Goal: Task Accomplishment & Management: Manage account settings

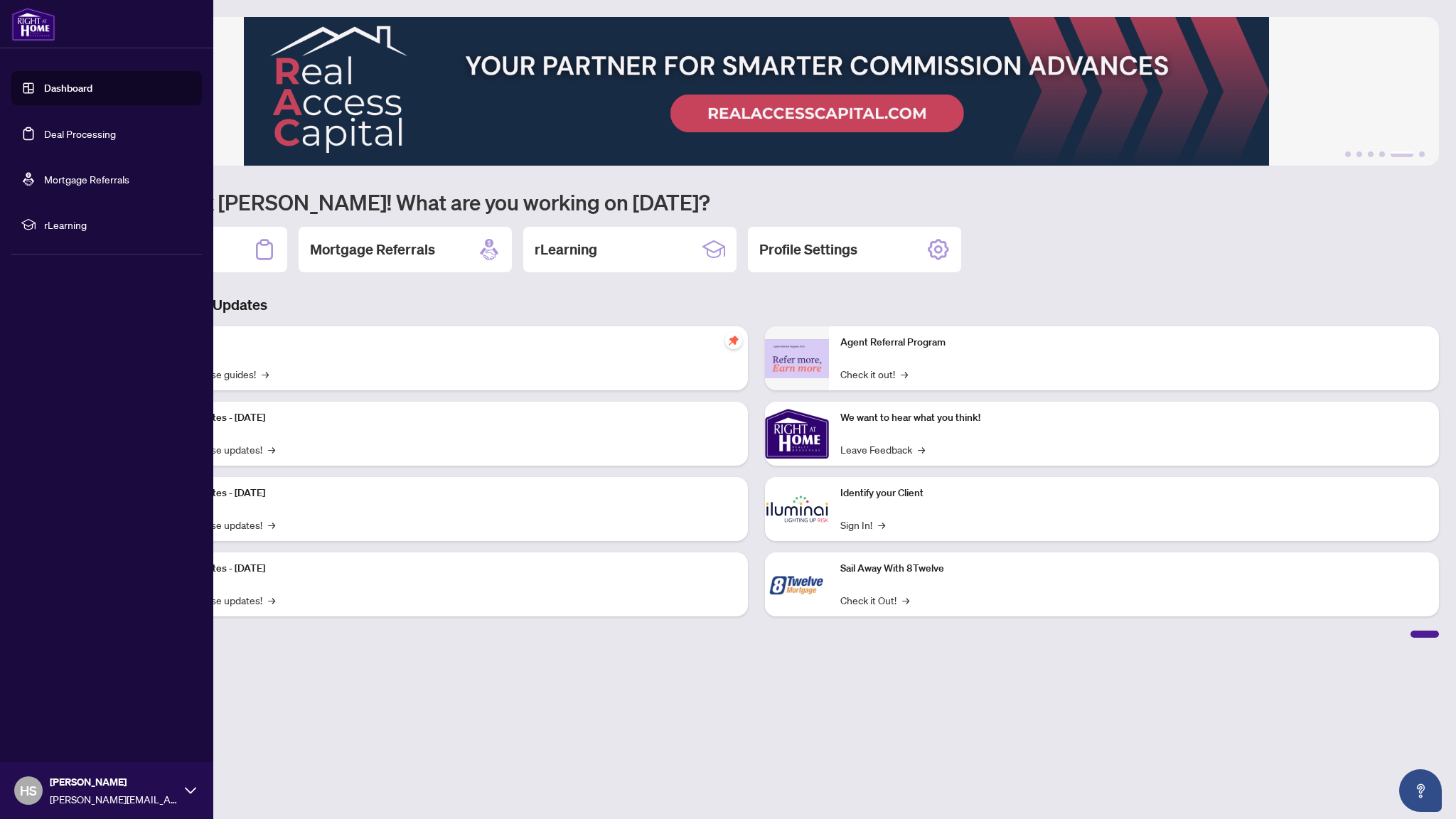
click at [44, 140] on link "Deal Processing" at bounding box center [80, 134] width 72 height 13
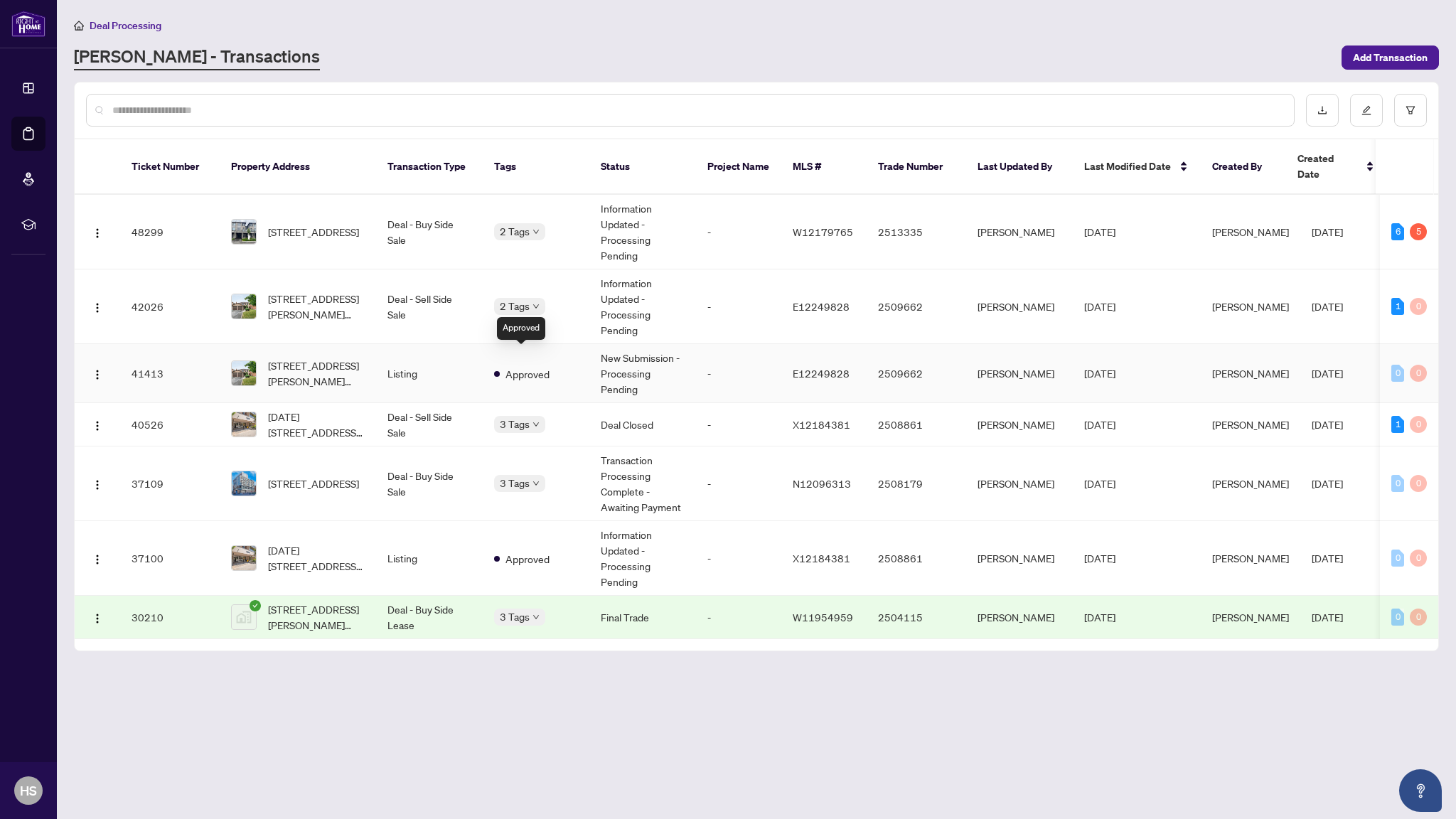
click at [533, 366] on span "Approved" at bounding box center [527, 374] width 44 height 16
click at [297, 412] on span "[DATE][STREET_ADDRESS][DATE][PERSON_NAME]" at bounding box center [317, 425] width 97 height 32
click at [313, 224] on span "[STREET_ADDRESS]" at bounding box center [314, 232] width 91 height 16
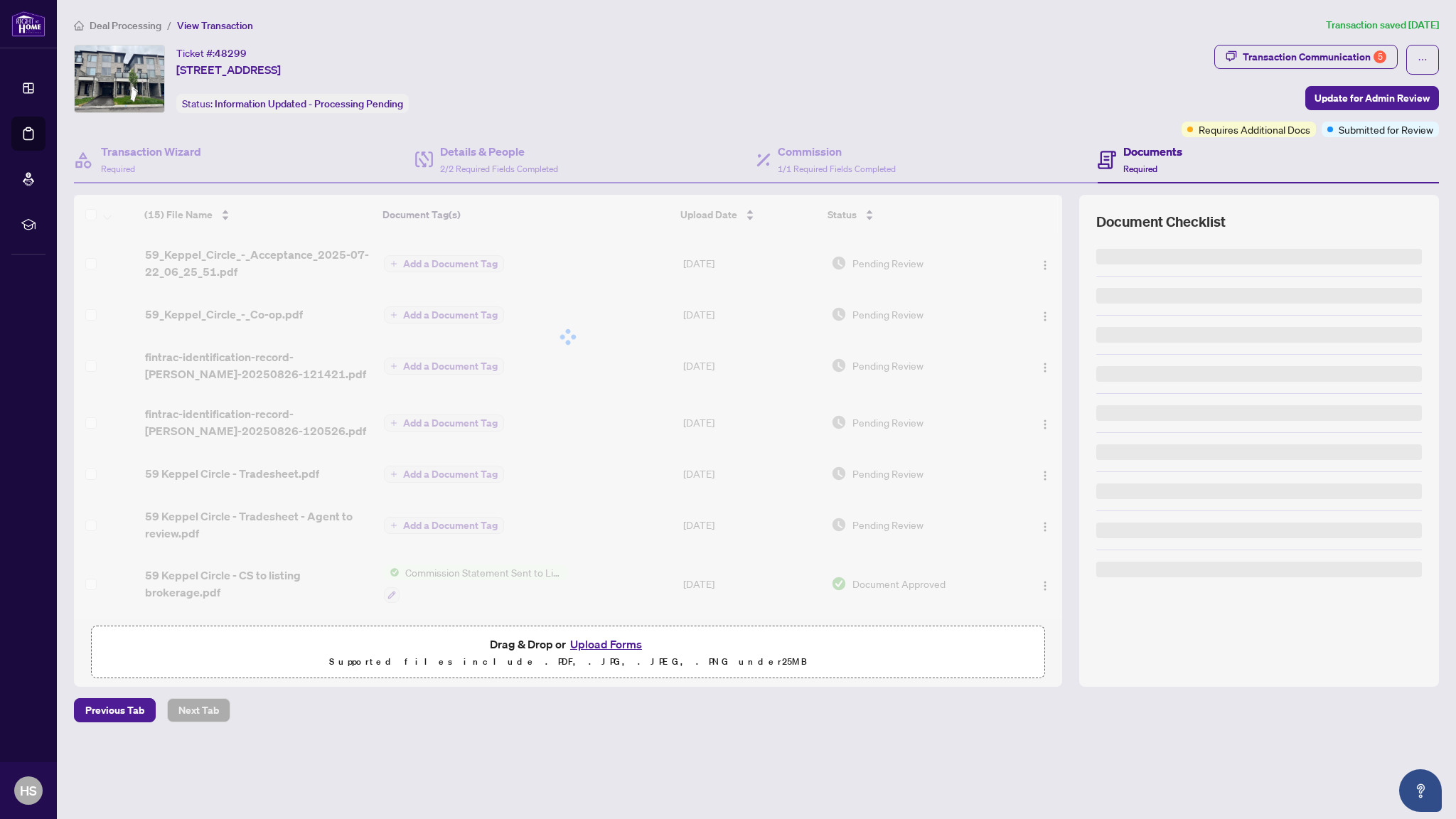
click at [1358, 39] on div "Deal Processing / View Transaction Transaction saved [DATE] Ticket #: 48299 [ST…" at bounding box center [756, 370] width 1376 height 706
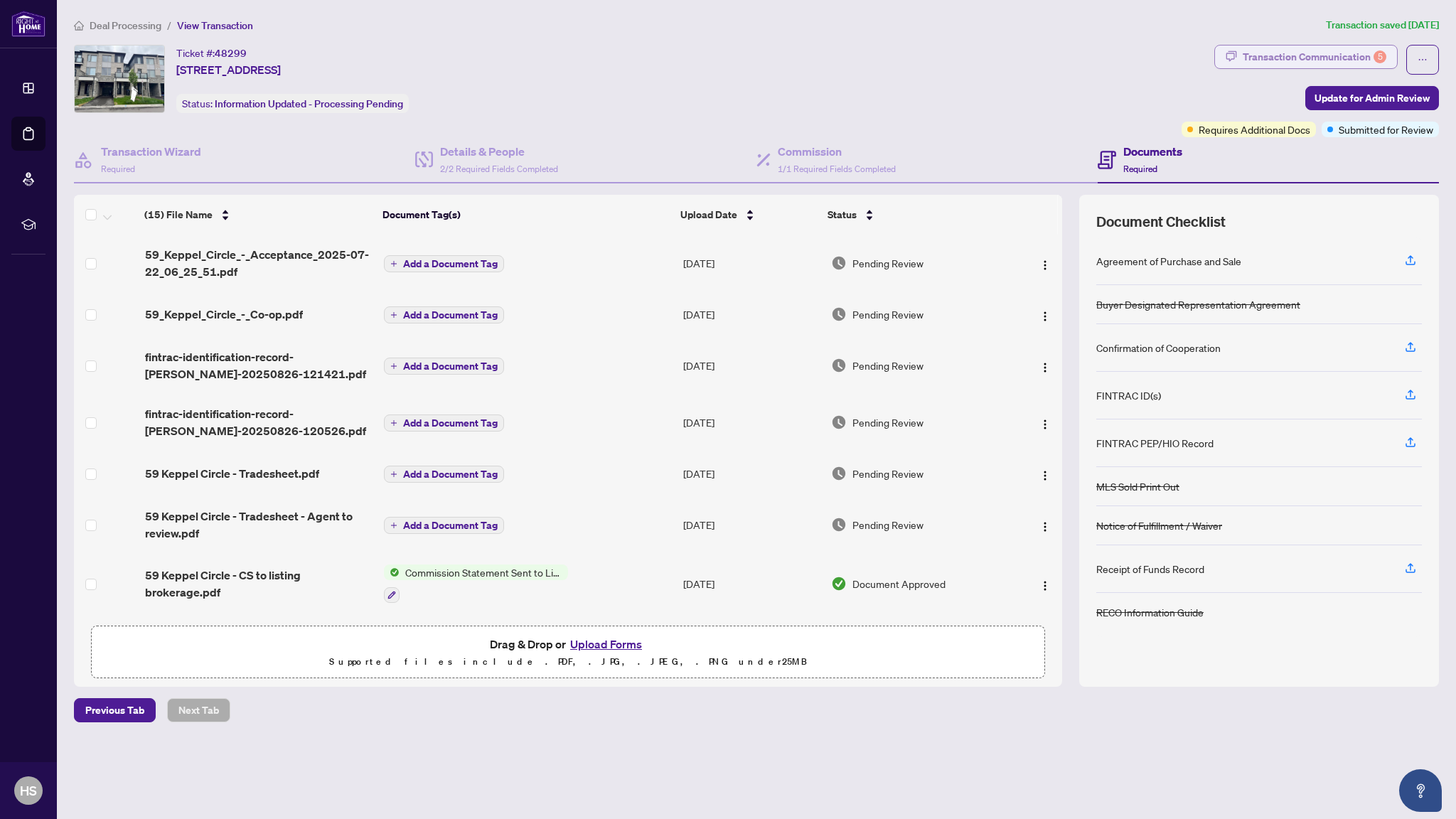
click at [1341, 55] on div "Transaction Communication 5" at bounding box center [1314, 56] width 143 height 23
type textarea "**********"
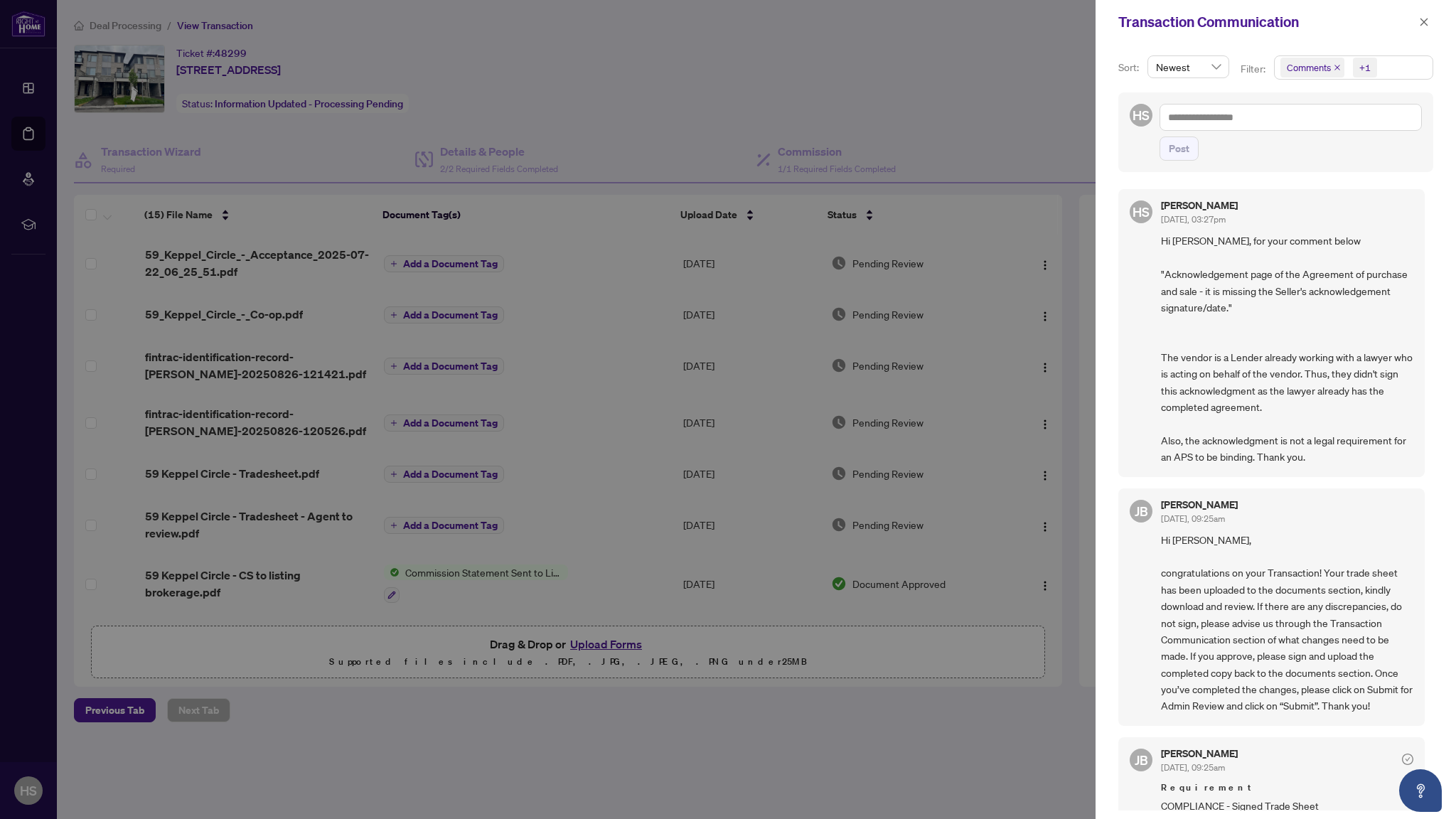
click at [618, 84] on div at bounding box center [728, 410] width 1456 height 819
click at [583, 66] on div at bounding box center [728, 410] width 1456 height 819
click at [1425, 19] on icon "close" at bounding box center [1424, 22] width 10 height 10
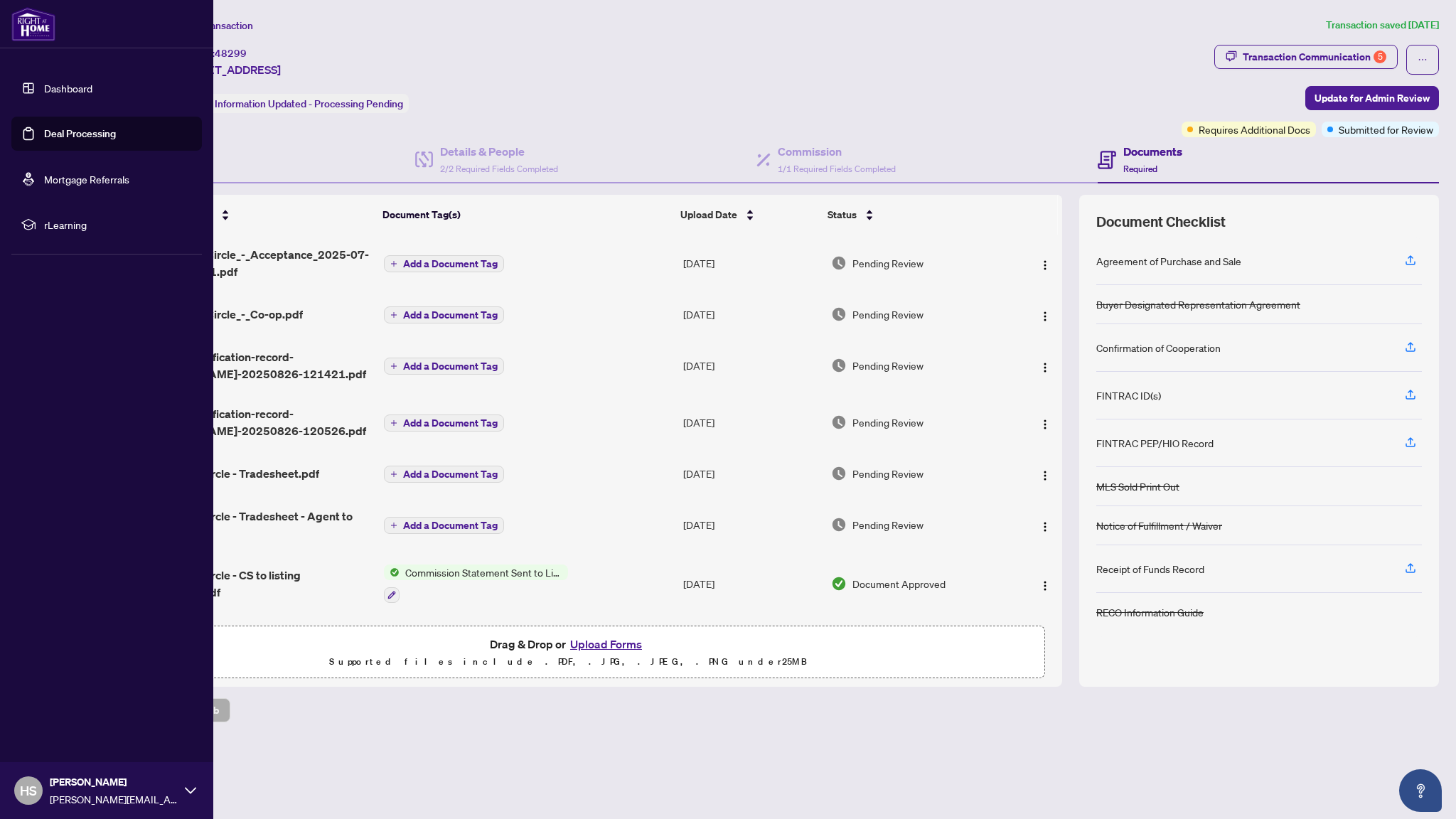
click at [44, 88] on link "Dashboard" at bounding box center [68, 88] width 48 height 13
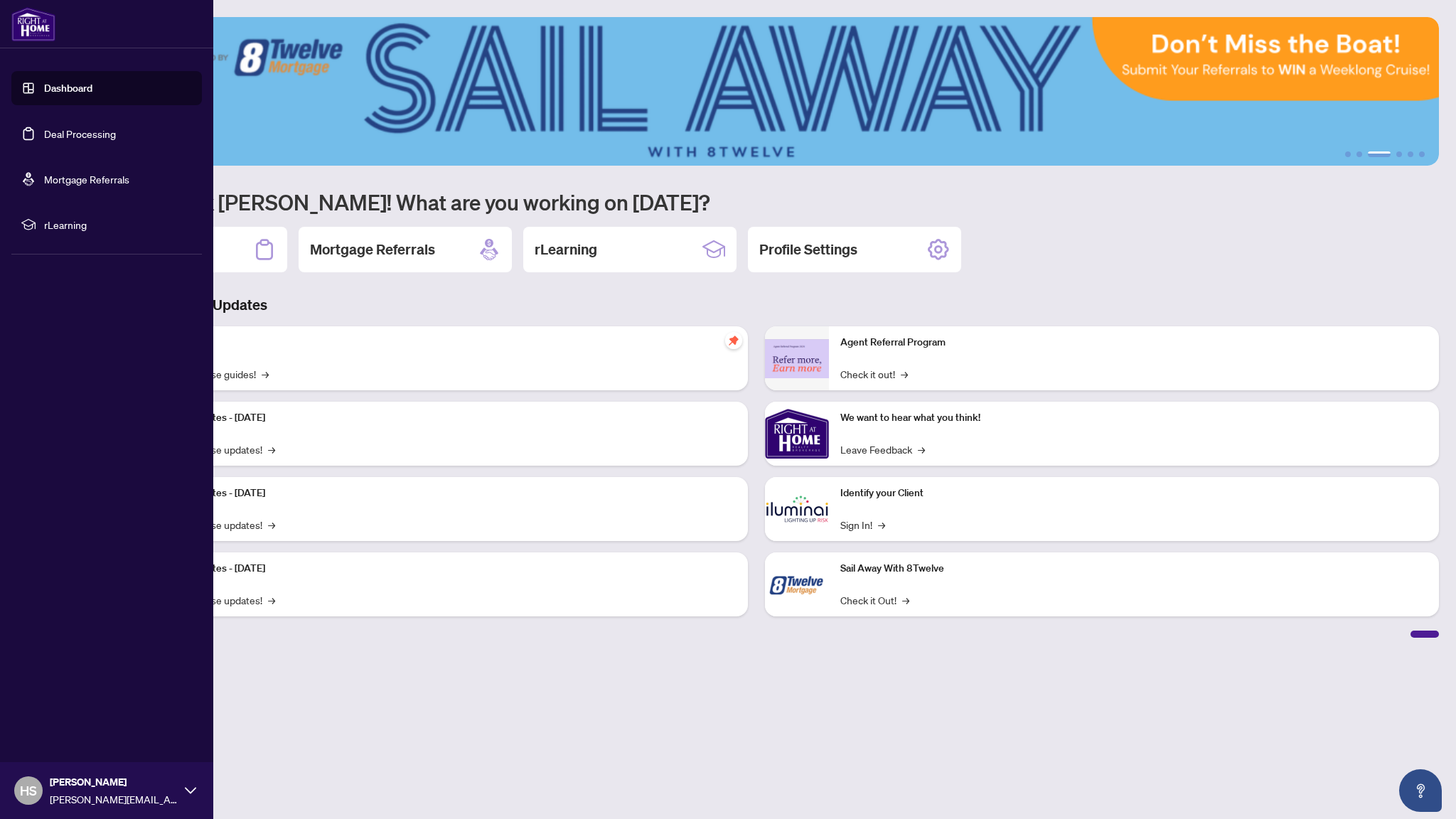
click at [46, 140] on link "Deal Processing" at bounding box center [80, 134] width 72 height 13
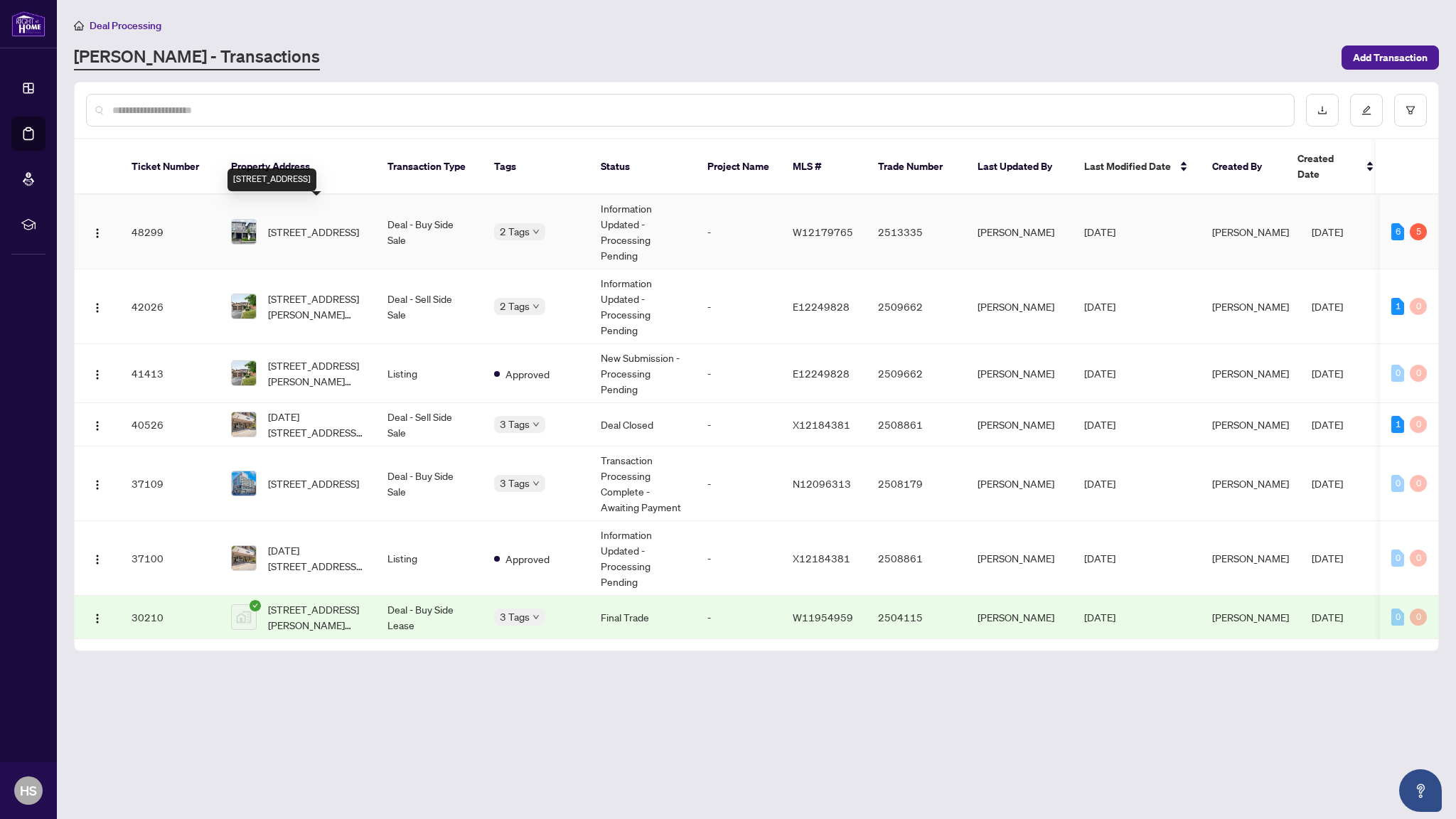
click at [314, 224] on span "[STREET_ADDRESS]" at bounding box center [314, 232] width 91 height 16
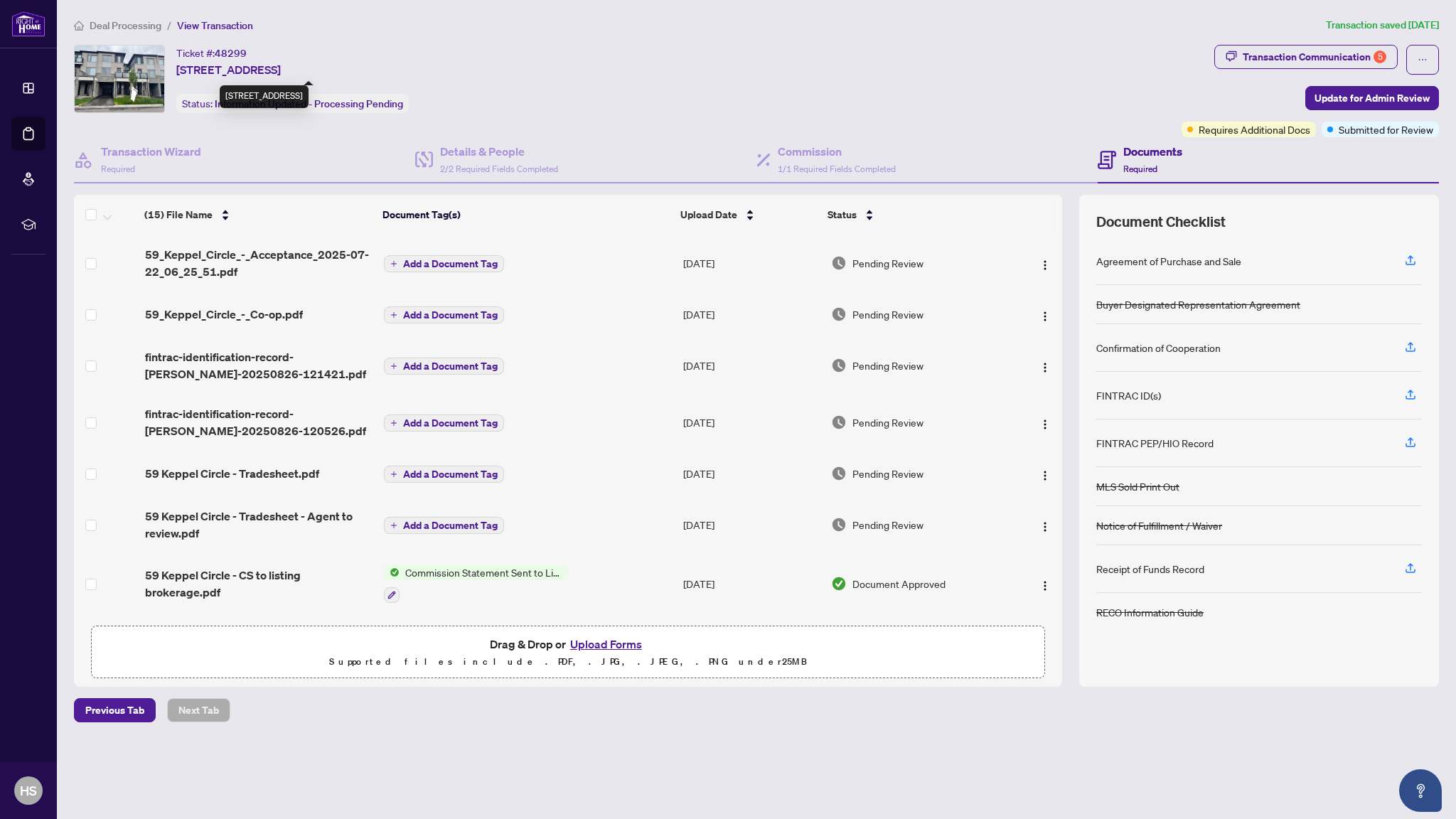
drag, startPoint x: 473, startPoint y: 73, endPoint x: 179, endPoint y: 71, distance: 294.0
click at [179, 71] on div "Ticket #: 48299 [STREET_ADDRESS] Status: Information Updated - Processing Pendi…" at bounding box center [625, 79] width 1102 height 68
copy span "[STREET_ADDRESS]"
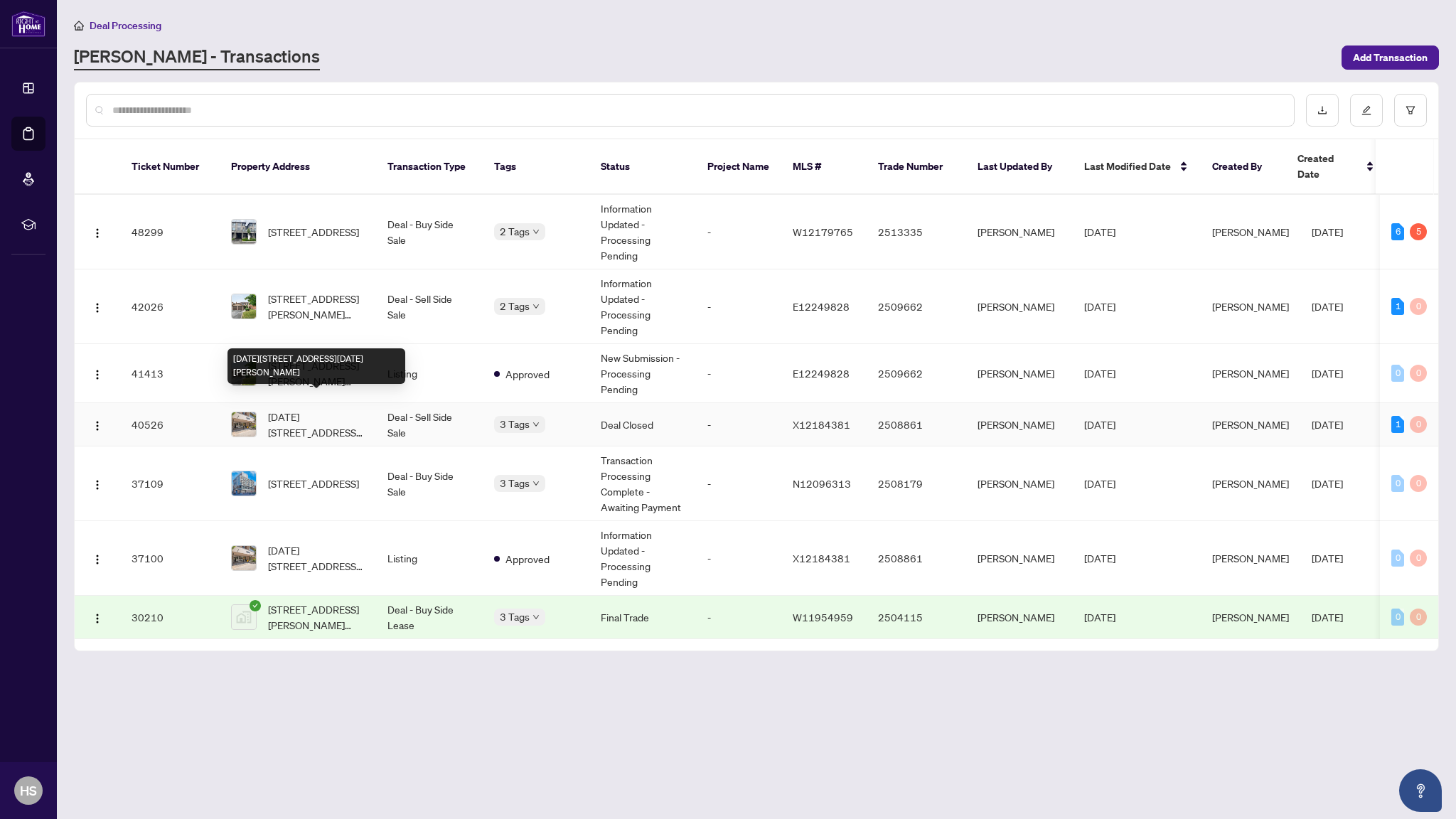
click at [317, 421] on span "[DATE][STREET_ADDRESS][DATE][PERSON_NAME]" at bounding box center [317, 425] width 97 height 32
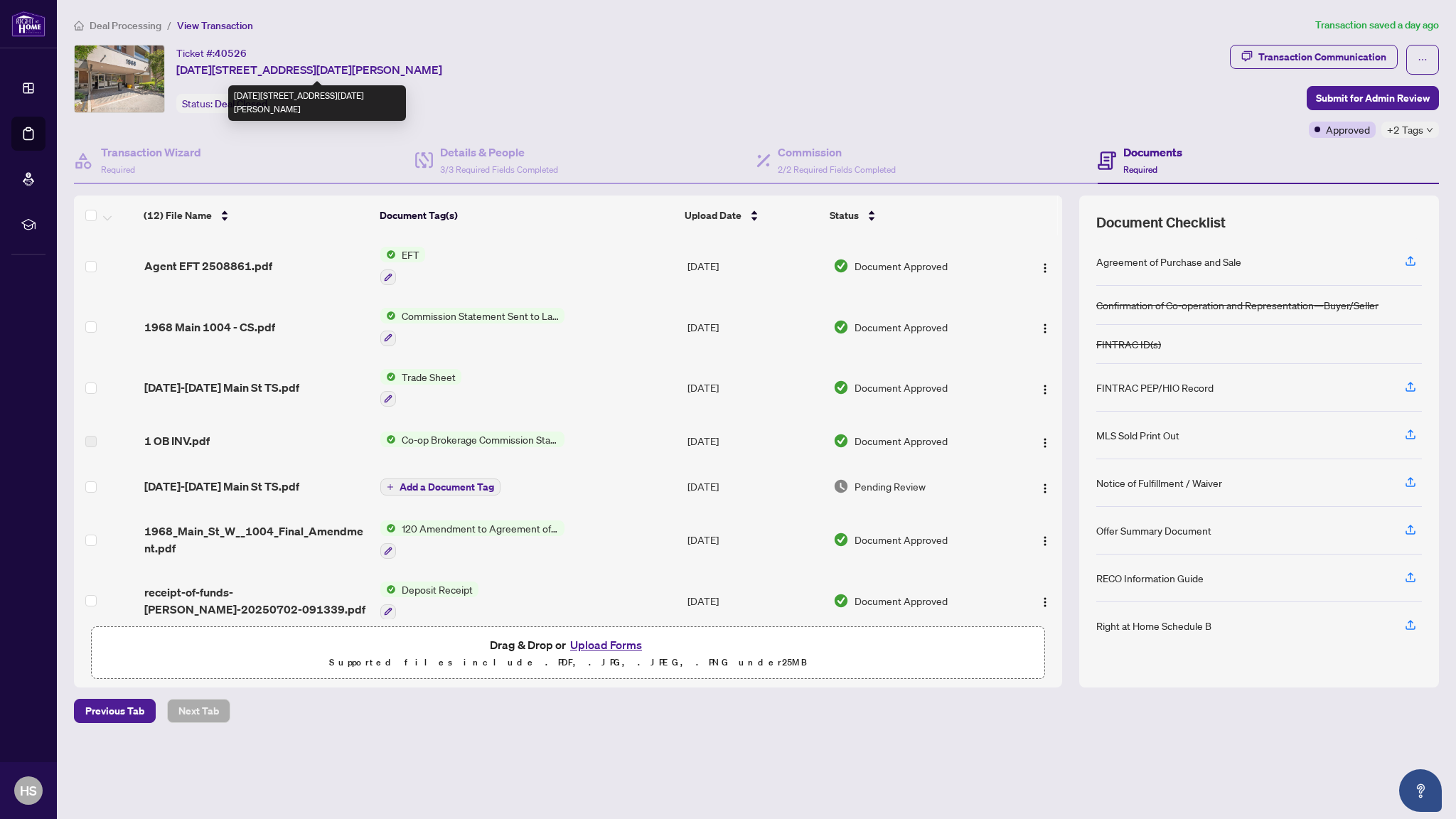
drag, startPoint x: 471, startPoint y: 68, endPoint x: 177, endPoint y: 68, distance: 294.0
click at [177, 68] on div "Ticket #: 40526 [DATE][STREET_ADDRESS][DATE][PERSON_NAME] Status: Deal Closed" at bounding box center [648, 79] width 1150 height 68
copy span "[DATE][STREET_ADDRESS][DATE][PERSON_NAME]"
